Goal: Complete application form

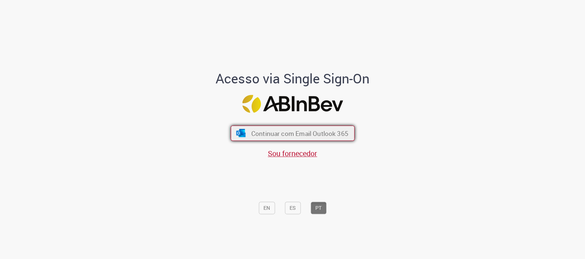
click at [294, 135] on span "Continuar com Email Outlook 365" at bounding box center [299, 133] width 97 height 8
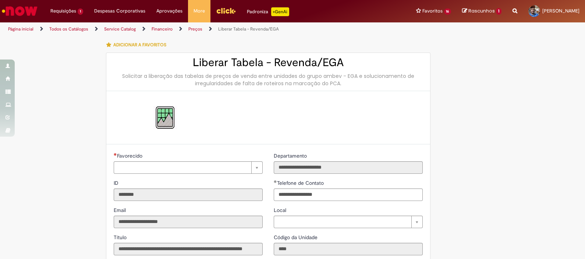
type input "**********"
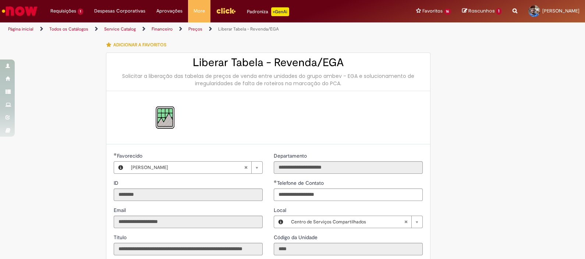
type input "**********"
